Goal: Transaction & Acquisition: Book appointment/travel/reservation

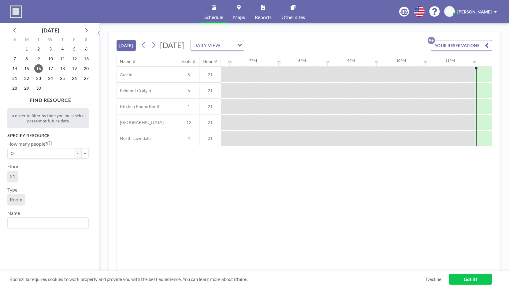
scroll to position [0, 903]
click at [152, 43] on icon at bounding box center [153, 45] width 6 height 9
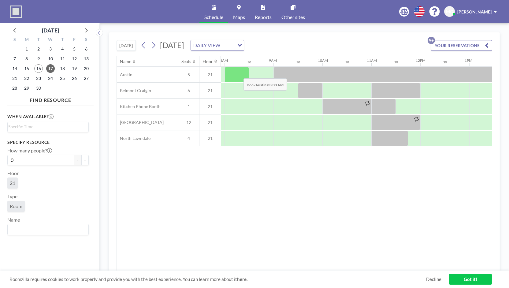
scroll to position [0, 391]
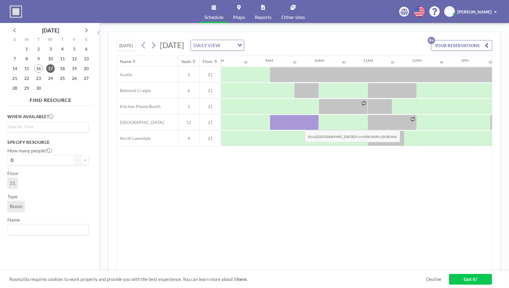
drag, startPoint x: 281, startPoint y: 124, endPoint x: 300, endPoint y: 124, distance: 19.0
click at [300, 124] on div at bounding box center [294, 122] width 49 height 15
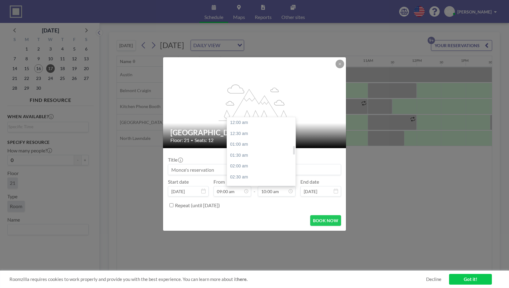
scroll to position [218, 0]
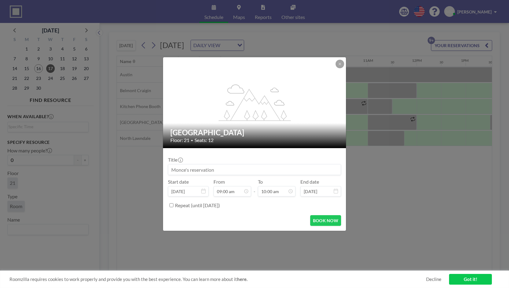
click at [313, 171] on input at bounding box center [254, 169] width 172 height 10
type input "ETNG: Women's Event Working Group"
click at [325, 222] on button "BOOK NOW" at bounding box center [325, 220] width 31 height 11
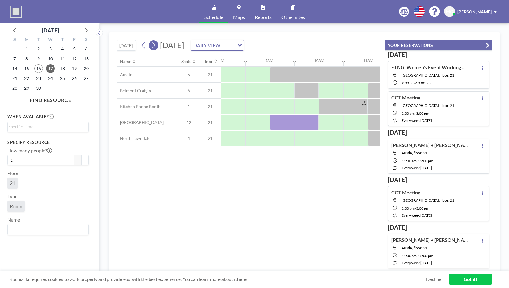
click at [153, 47] on icon at bounding box center [153, 45] width 6 height 9
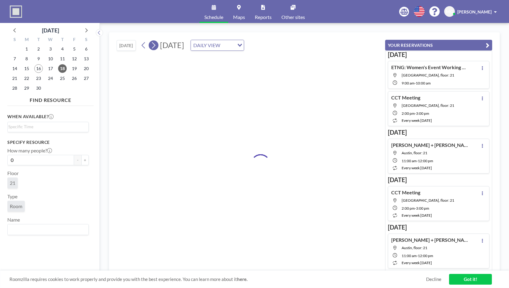
click at [153, 47] on icon at bounding box center [153, 45] width 6 height 9
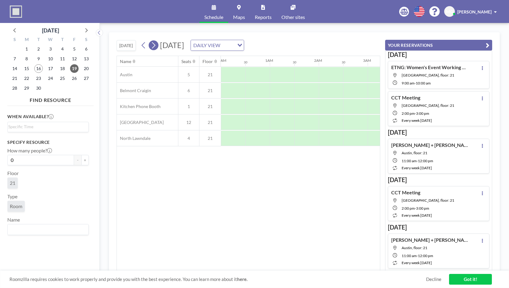
scroll to position [0, 0]
click at [153, 47] on icon at bounding box center [153, 45] width 6 height 9
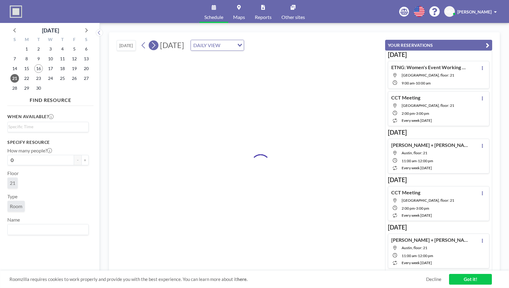
click at [153, 47] on icon at bounding box center [153, 45] width 6 height 9
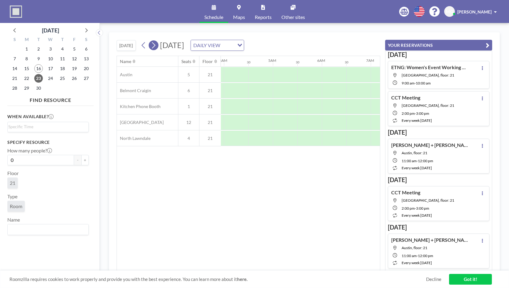
scroll to position [0, 299]
click at [153, 47] on icon at bounding box center [153, 45] width 6 height 9
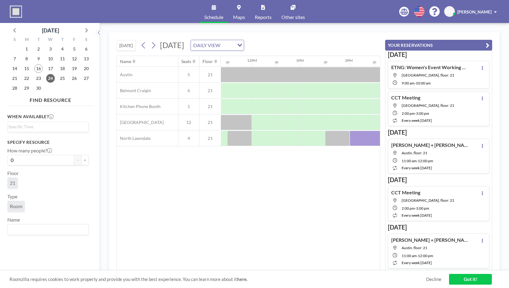
scroll to position [0, 556]
drag, startPoint x: 305, startPoint y: 120, endPoint x: 333, endPoint y: 121, distance: 28.7
click at [333, 121] on div at bounding box center [324, 122] width 49 height 15
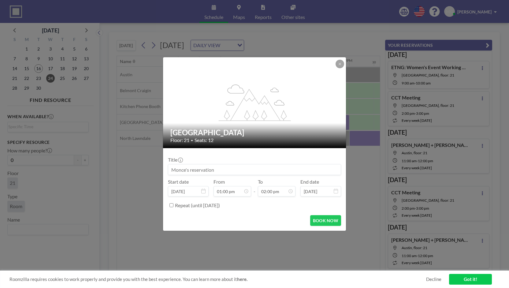
click at [251, 169] on input at bounding box center [254, 169] width 172 height 10
click at [240, 171] on input "ETNG: Women's Event WorkingGroup" at bounding box center [254, 169] width 172 height 10
type input "ETNG: Women's Event Working Group"
click at [327, 218] on button "BOOK NOW" at bounding box center [325, 220] width 31 height 11
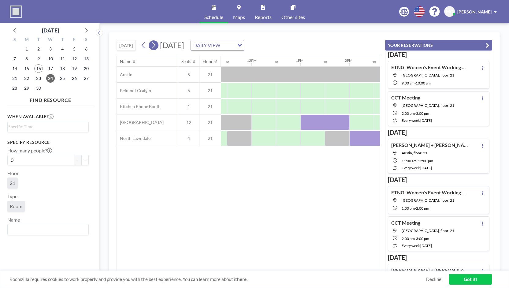
click at [156, 44] on icon at bounding box center [153, 45] width 6 height 9
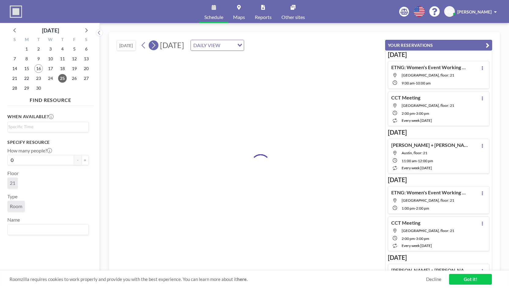
click at [156, 44] on icon at bounding box center [153, 45] width 6 height 9
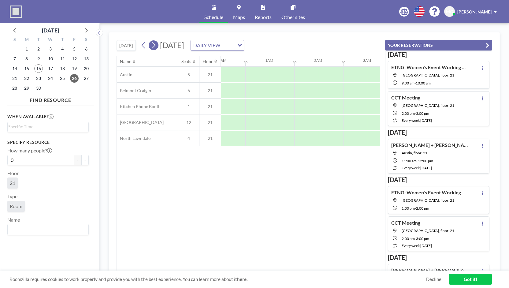
click at [156, 44] on icon at bounding box center [153, 45] width 6 height 9
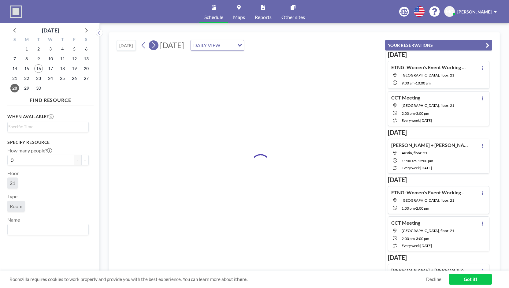
click at [156, 44] on icon at bounding box center [153, 45] width 6 height 9
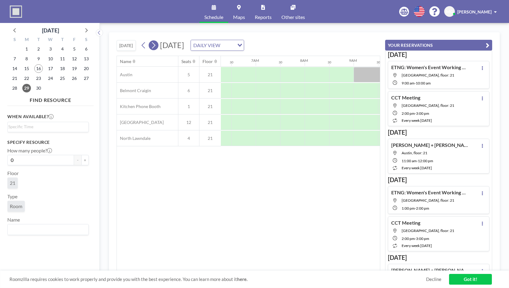
scroll to position [0, 361]
click at [156, 44] on icon at bounding box center [153, 45] width 6 height 9
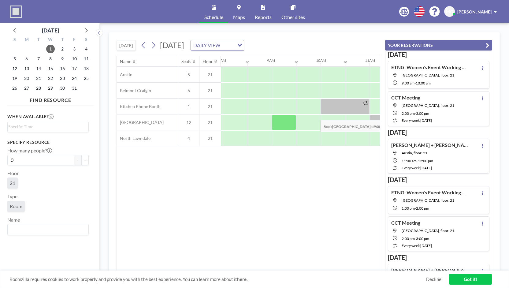
scroll to position [0, 395]
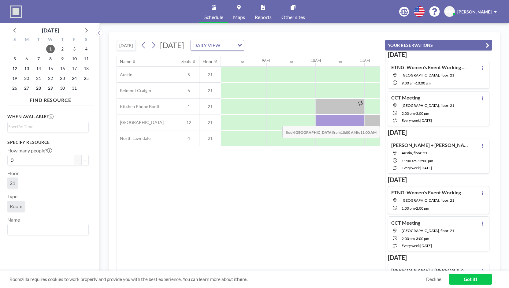
drag, startPoint x: 328, startPoint y: 119, endPoint x: 350, endPoint y: 120, distance: 22.1
click at [350, 120] on div at bounding box center [339, 122] width 49 height 15
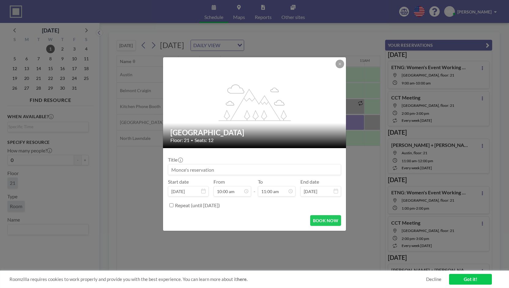
click at [240, 171] on input at bounding box center [254, 169] width 172 height 10
type input "E"
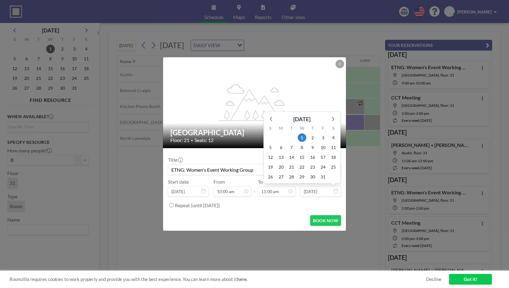
scroll to position [239, 0]
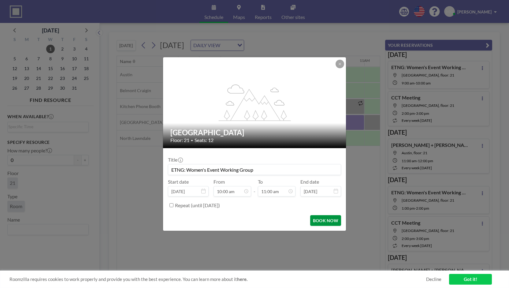
type input "ETNG: Women's Event Working Group"
click at [326, 220] on button "BOOK NOW" at bounding box center [325, 220] width 31 height 11
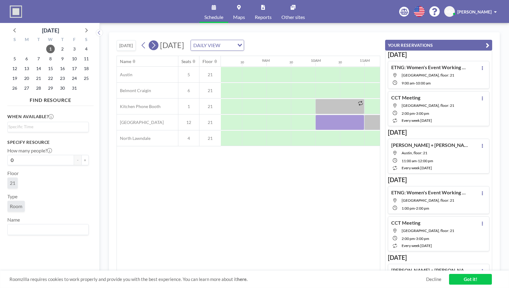
click at [155, 47] on icon at bounding box center [153, 45] width 6 height 9
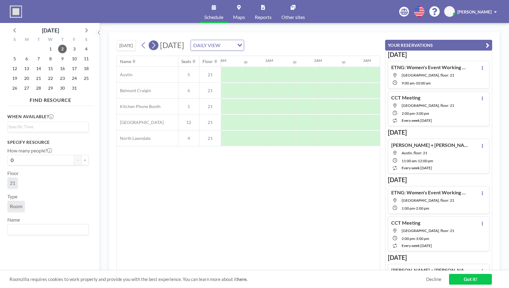
click at [155, 47] on icon at bounding box center [153, 45] width 6 height 9
click at [155, 48] on icon at bounding box center [153, 45] width 6 height 9
click at [156, 49] on icon at bounding box center [153, 45] width 6 height 9
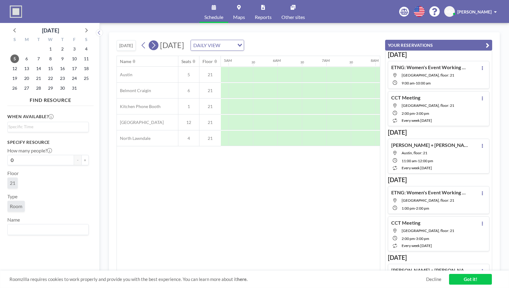
scroll to position [0, 344]
click at [156, 49] on icon at bounding box center [153, 45] width 6 height 9
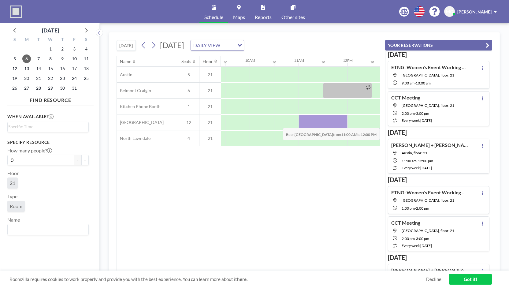
drag, startPoint x: 309, startPoint y: 123, endPoint x: 329, endPoint y: 122, distance: 20.2
click at [329, 122] on div at bounding box center [322, 122] width 49 height 15
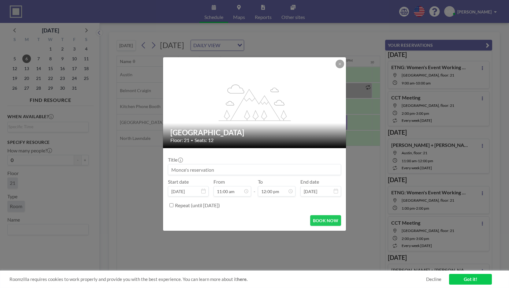
click at [242, 169] on input at bounding box center [254, 169] width 172 height 10
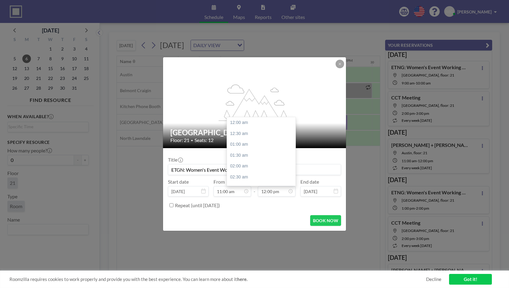
scroll to position [261, 0]
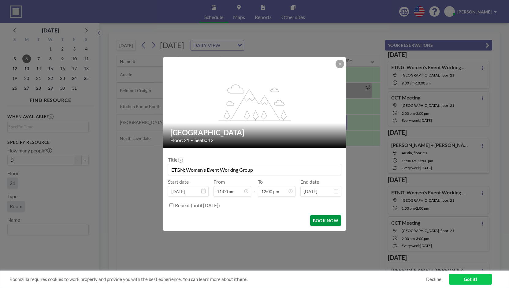
type input "ETGN: Women's Event Working Group"
click at [328, 218] on button "BOOK NOW" at bounding box center [325, 220] width 31 height 11
